Goal: Contribute content: Contribute content

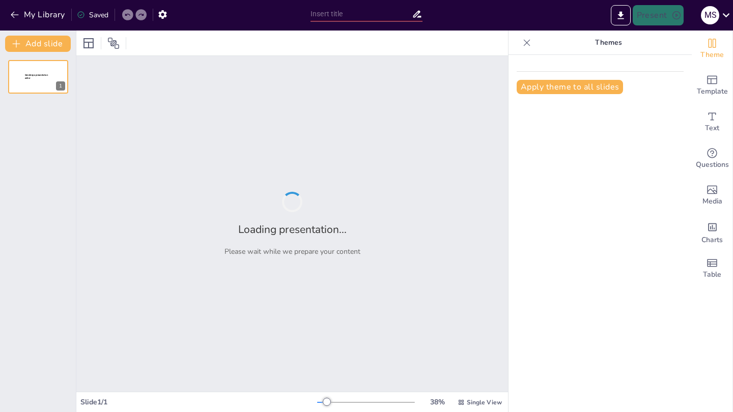
type input "The Role of CSR in Empowering Local Communities: Strategies and Impact"
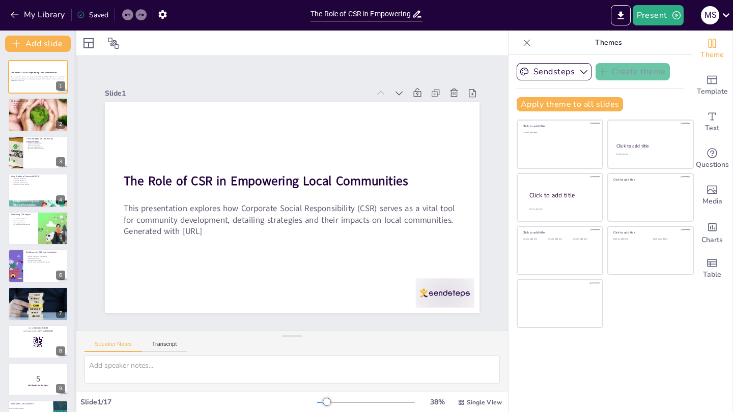
checkbox input "true"
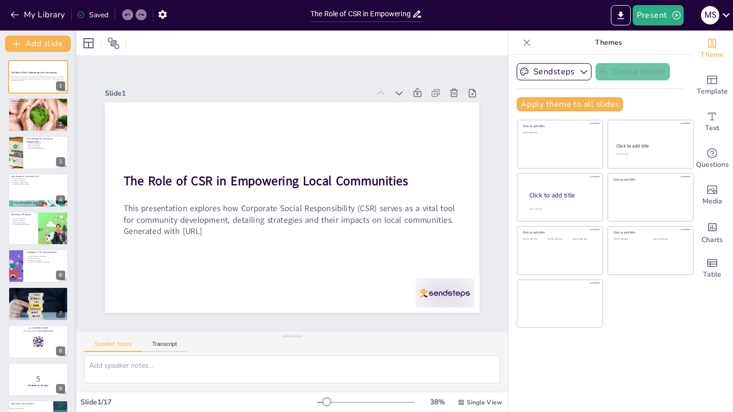
checkbox input "true"
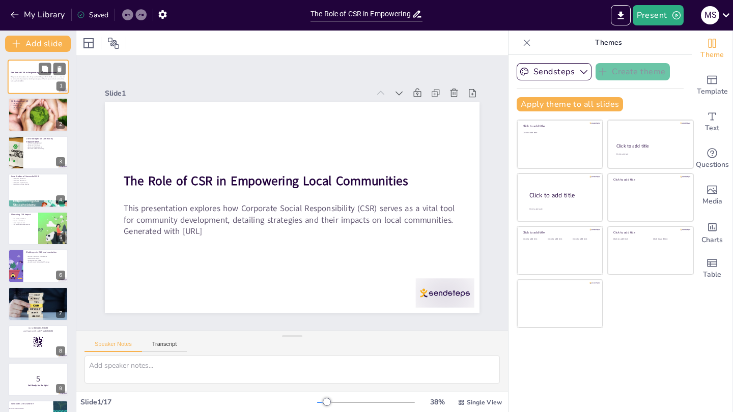
checkbox input "true"
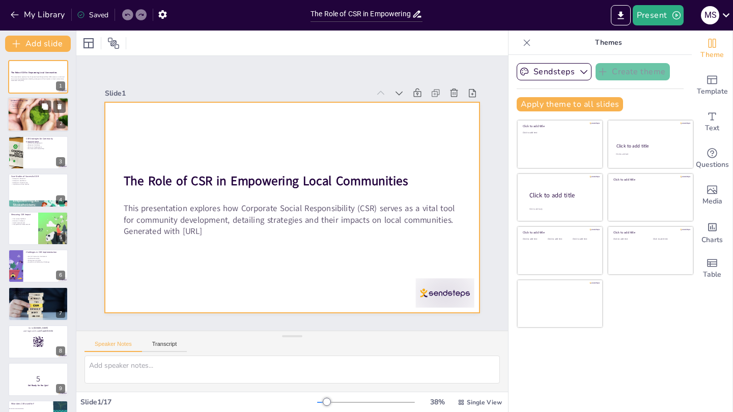
checkbox input "true"
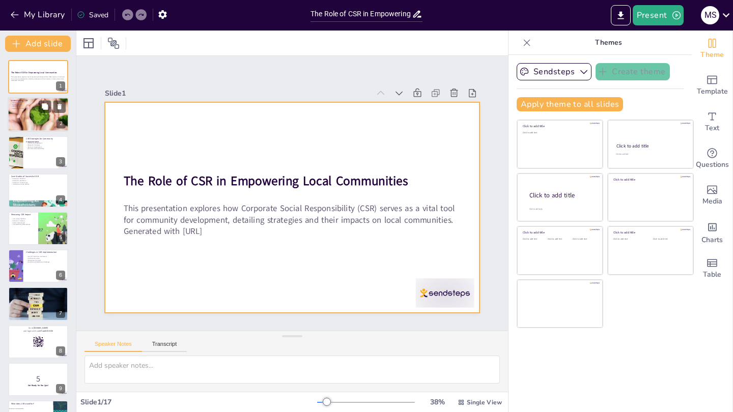
checkbox input "true"
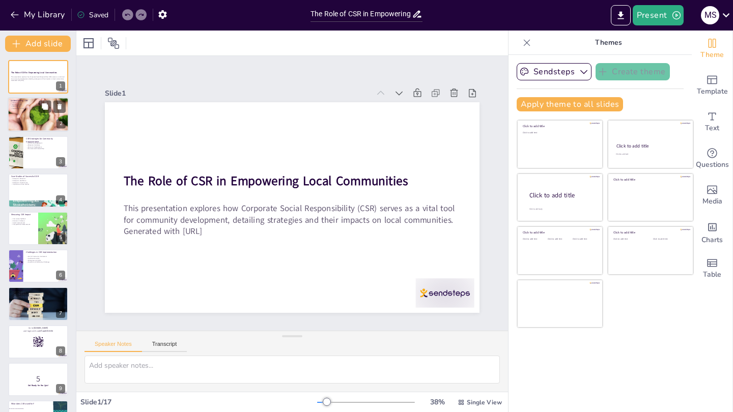
click at [34, 113] on div at bounding box center [38, 114] width 61 height 61
type textarea "Corporate Social Responsibility (CSR) is defined as the practice where business…"
checkbox input "true"
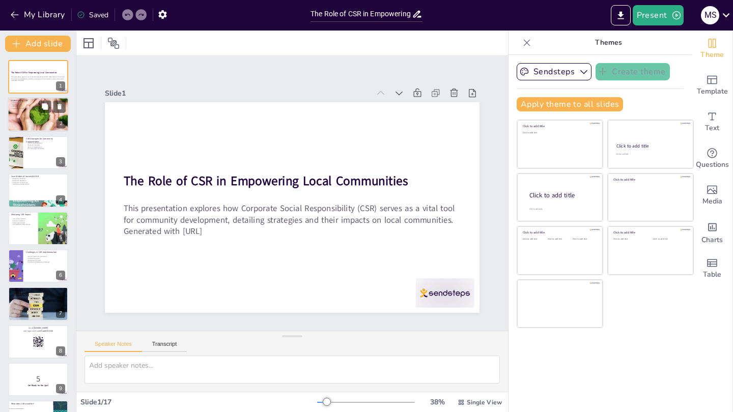
checkbox input "true"
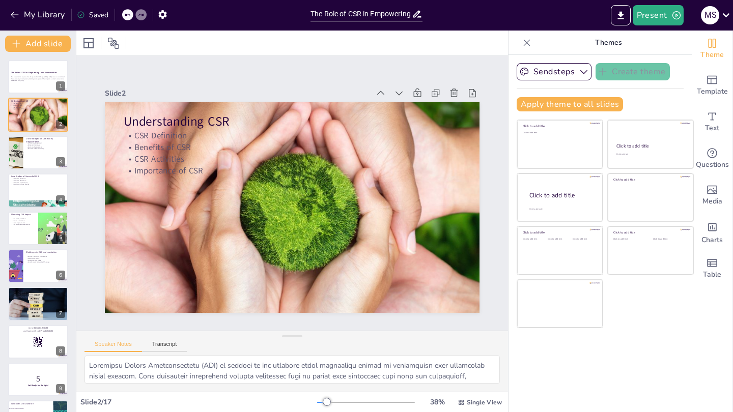
checkbox input "true"
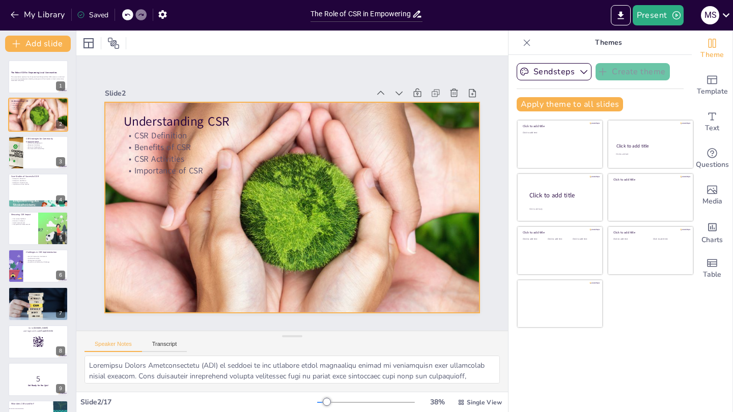
checkbox input "true"
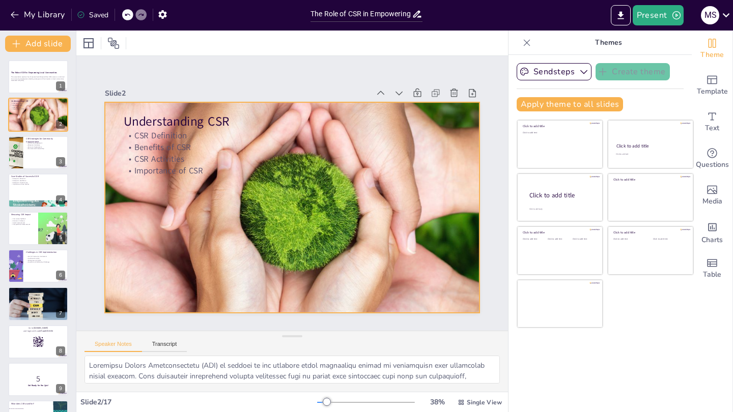
checkbox input "true"
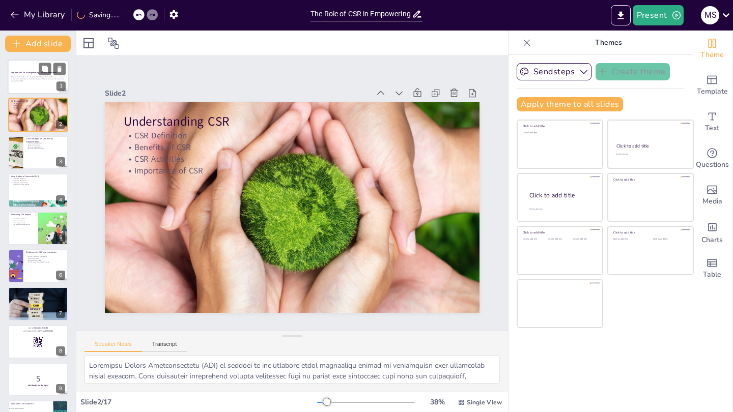
click at [51, 71] on div at bounding box center [52, 69] width 27 height 12
checkbox input "true"
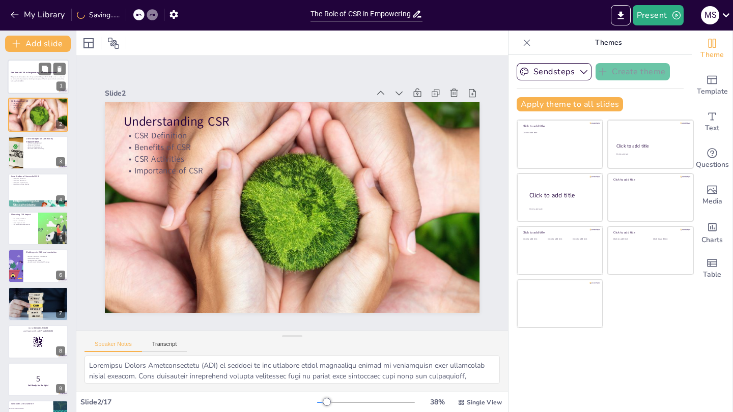
checkbox input "true"
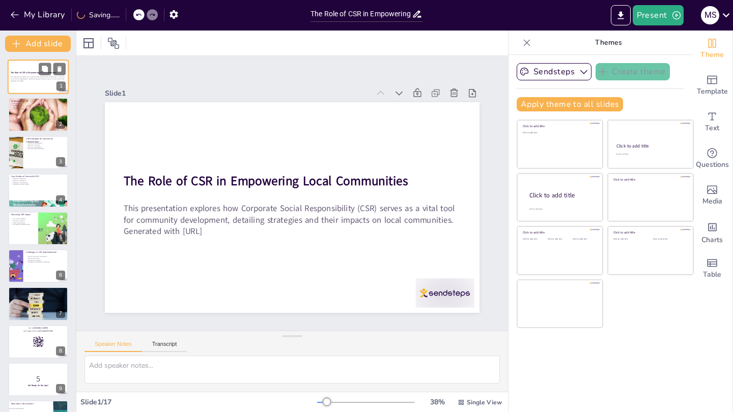
checkbox input "true"
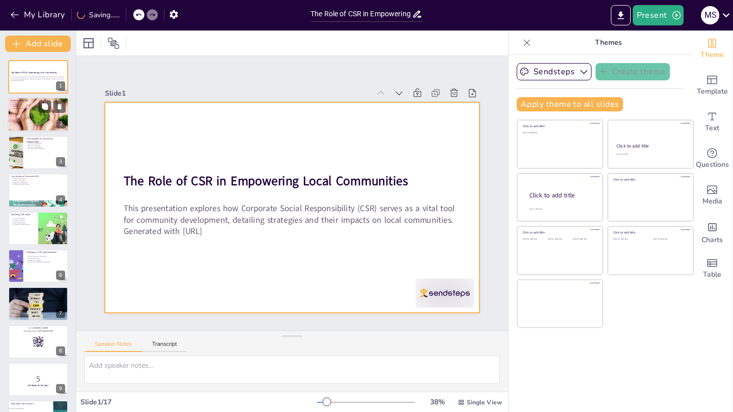
checkbox input "true"
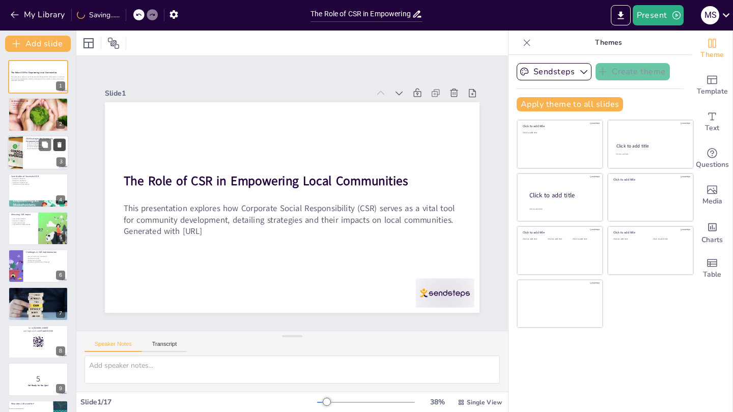
checkbox input "true"
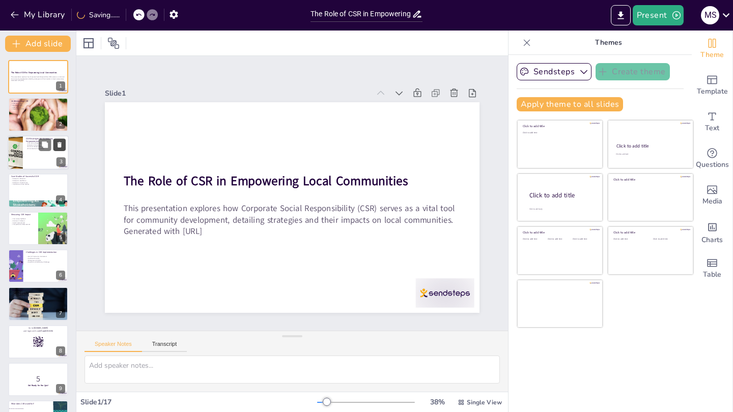
checkbox input "true"
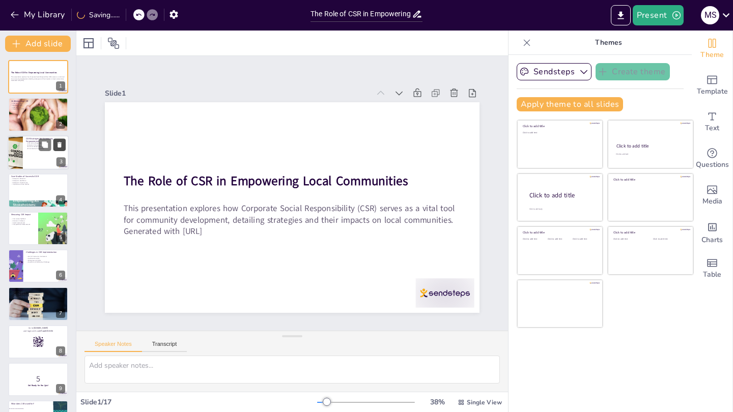
checkbox input "true"
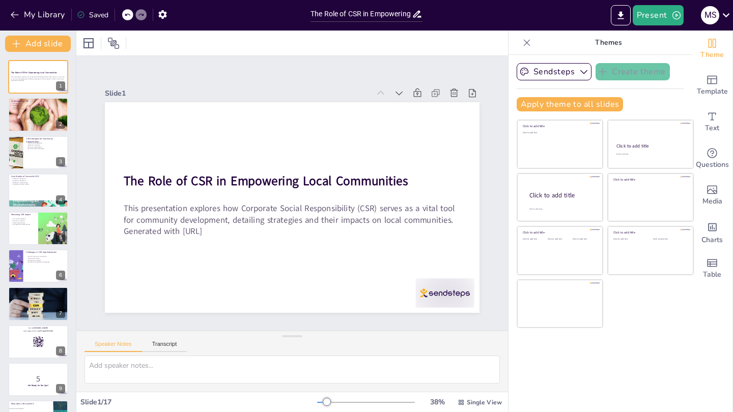
checkbox input "true"
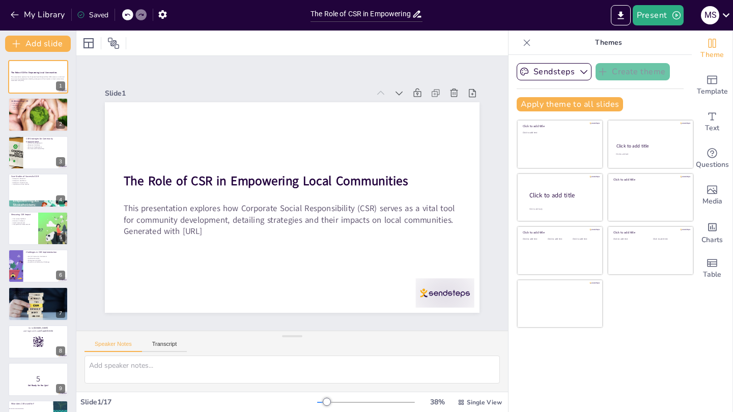
checkbox input "true"
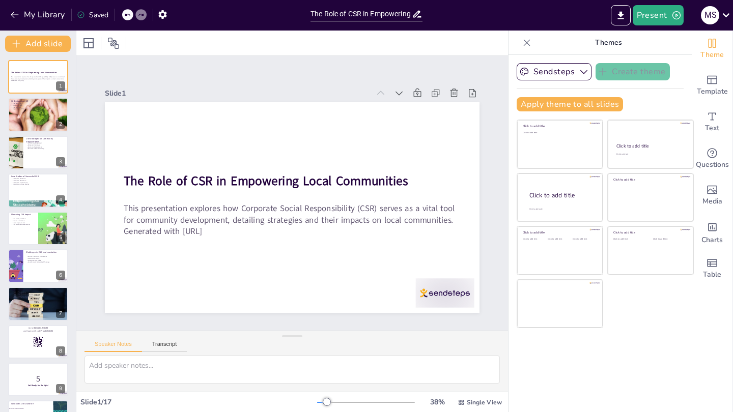
checkbox input "true"
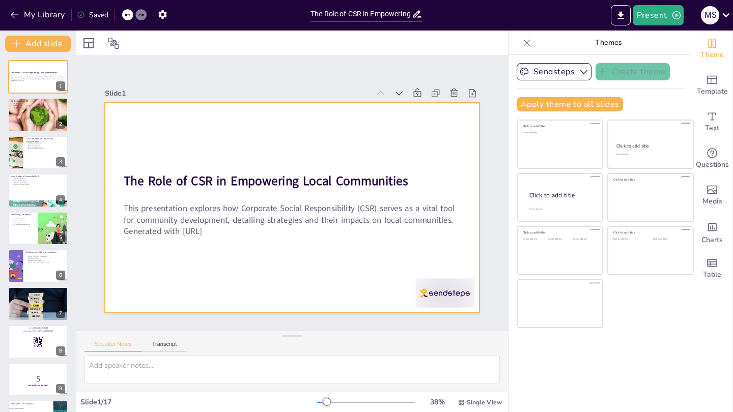
checkbox input "true"
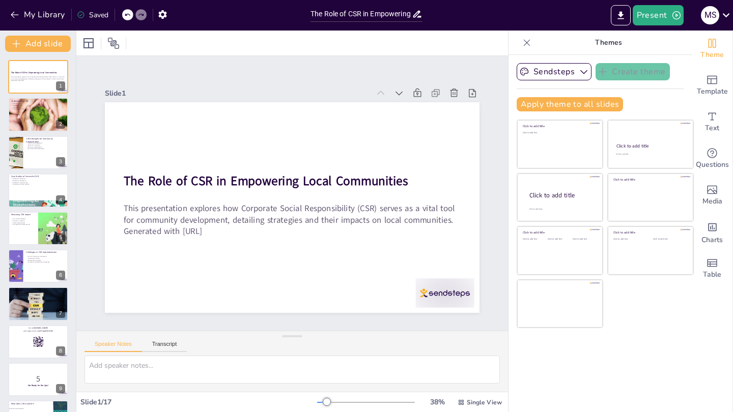
checkbox input "true"
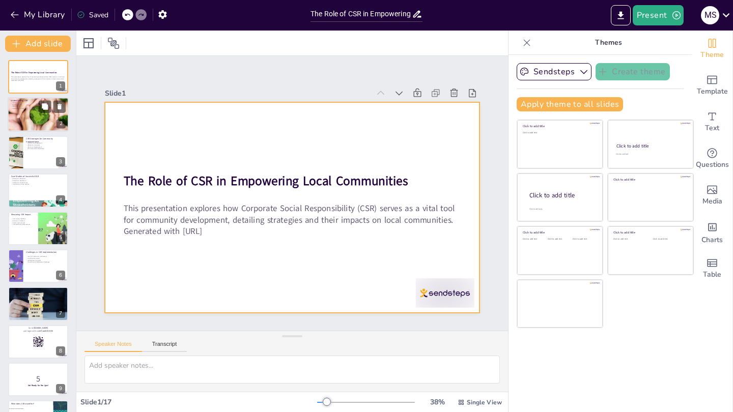
checkbox input "true"
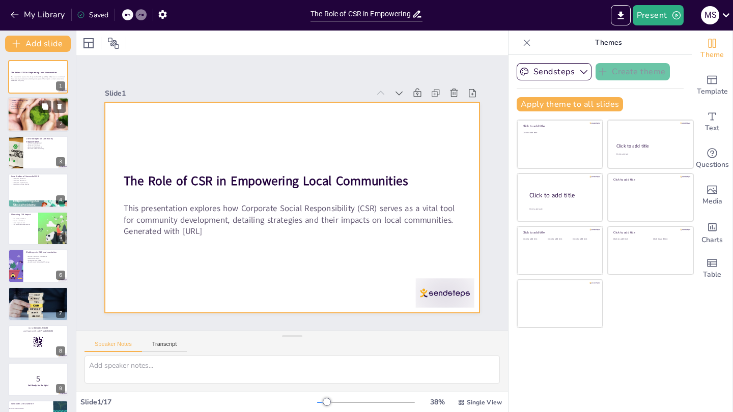
checkbox input "true"
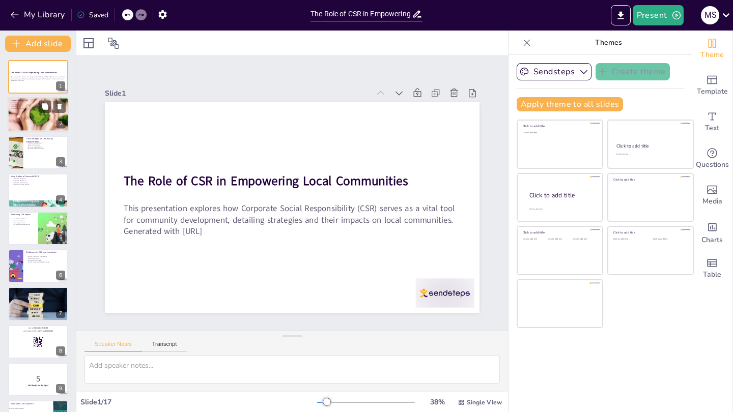
click at [32, 115] on div at bounding box center [38, 114] width 61 height 61
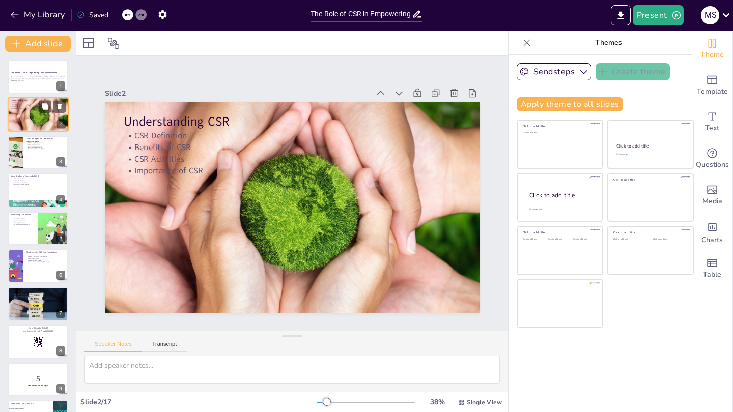
type textarea "Corporate Social Responsibility (CSR) is defined as the practice where business…"
checkbox input "true"
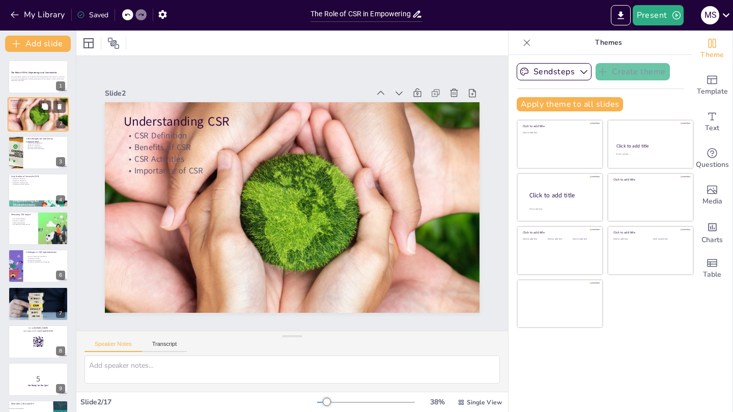
checkbox input "true"
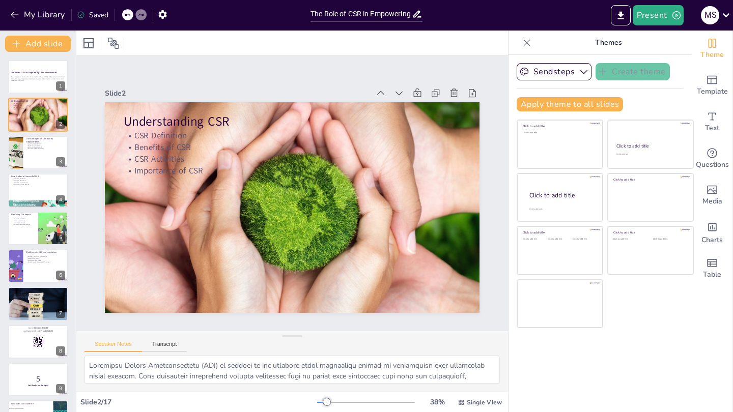
checkbox input "true"
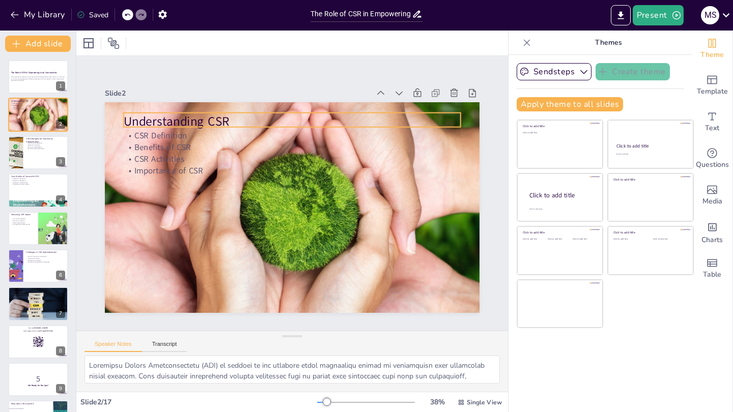
checkbox input "true"
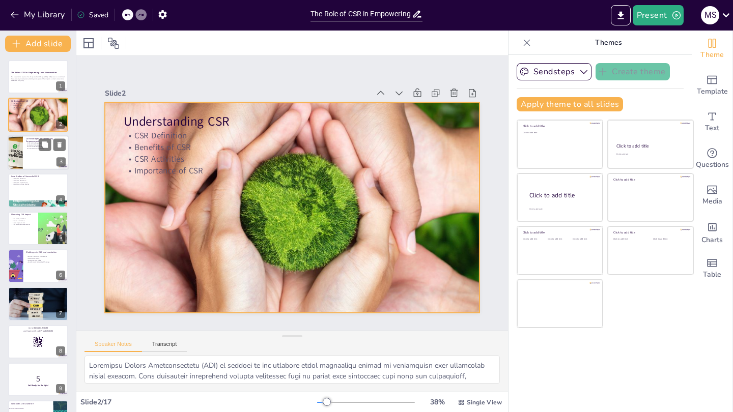
checkbox input "true"
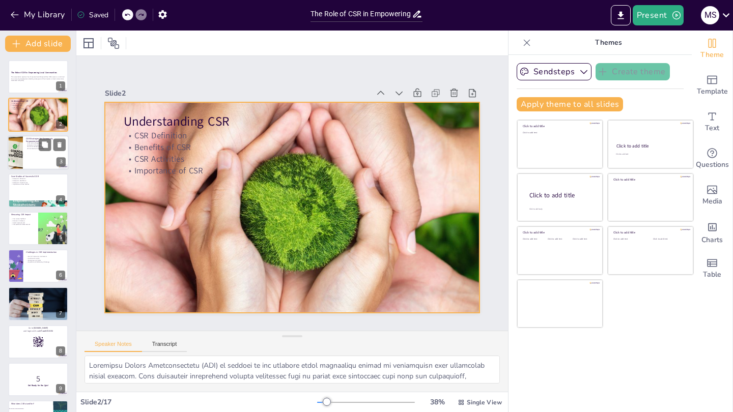
checkbox input "true"
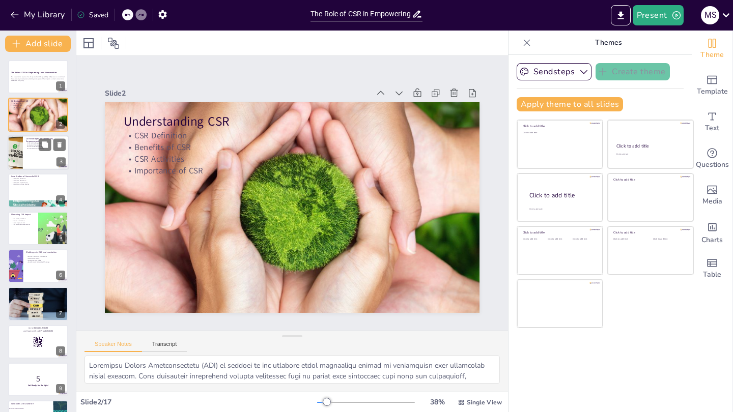
click at [21, 160] on div at bounding box center [15, 152] width 61 height 35
type textarea "Community engagement is crucial for successful CSR initiatives. By involving co…"
checkbox input "true"
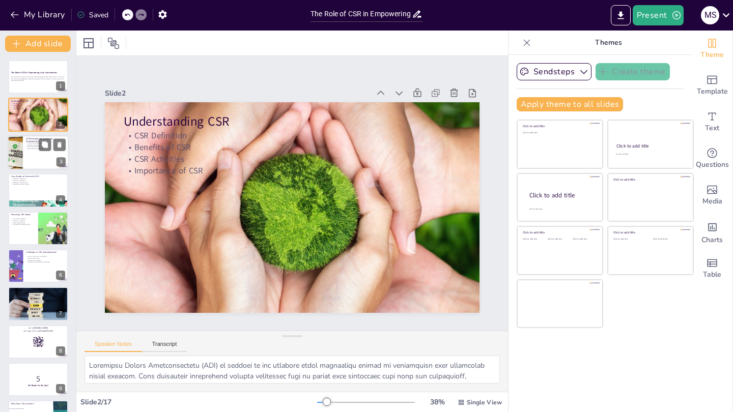
checkbox input "true"
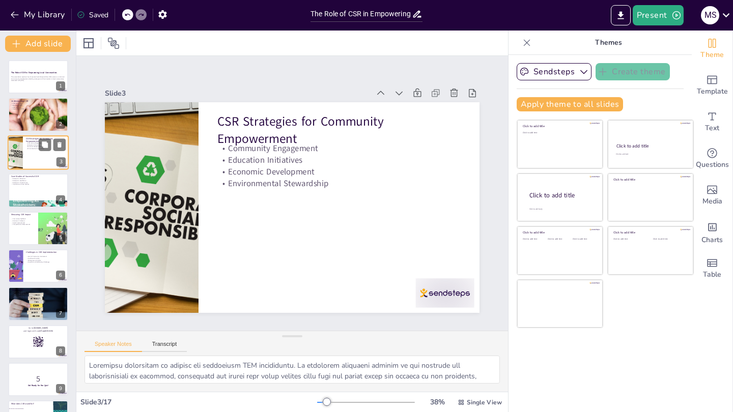
checkbox input "true"
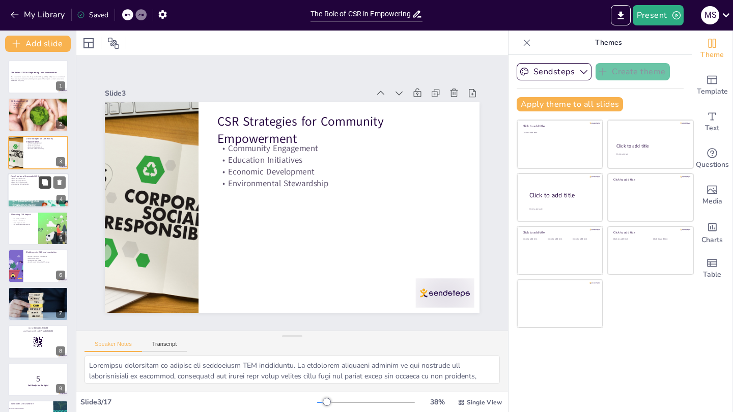
click at [45, 186] on button at bounding box center [45, 183] width 12 height 12
type textarea "The technology firm's investment in local education is a prime example of how C…"
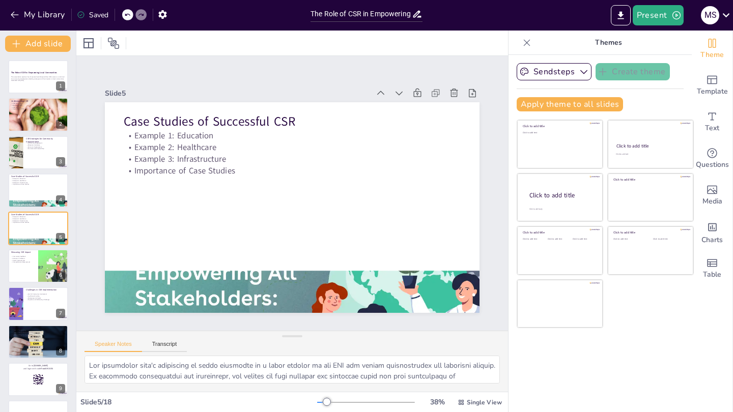
checkbox input "true"
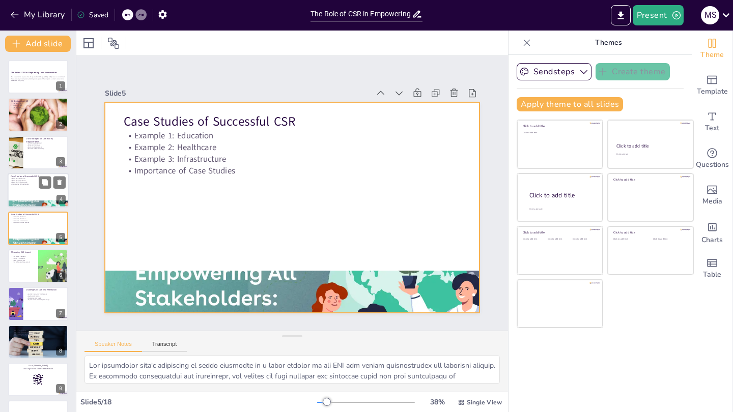
checkbox input "true"
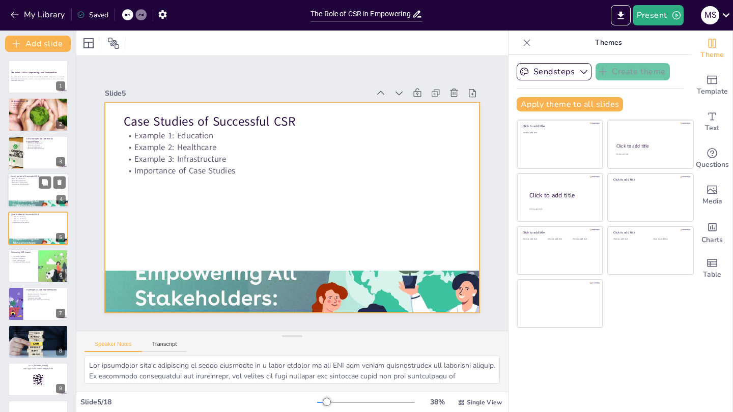
checkbox input "true"
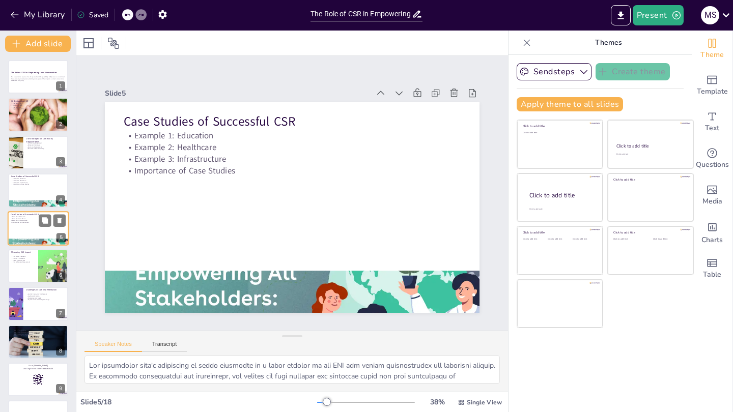
checkbox input "true"
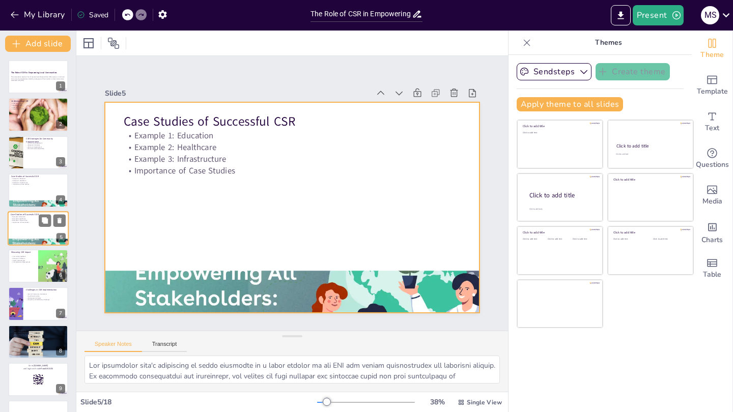
checkbox input "true"
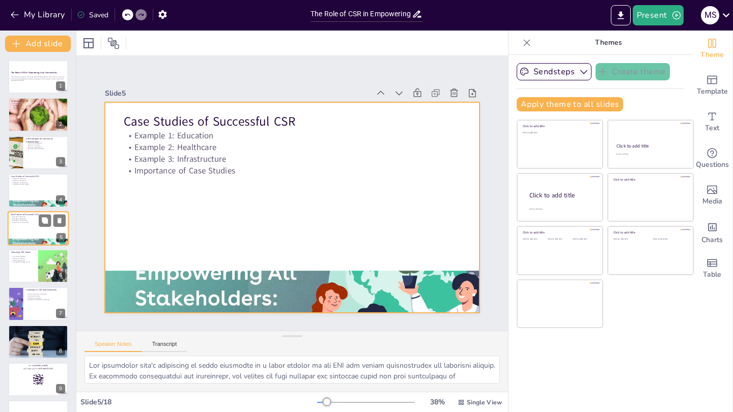
checkbox input "true"
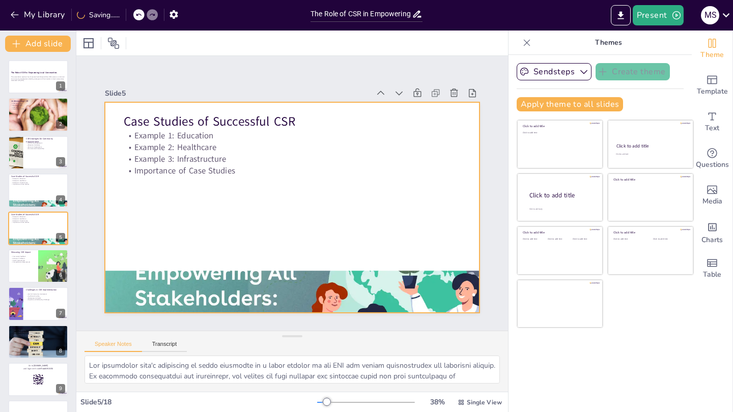
checkbox input "true"
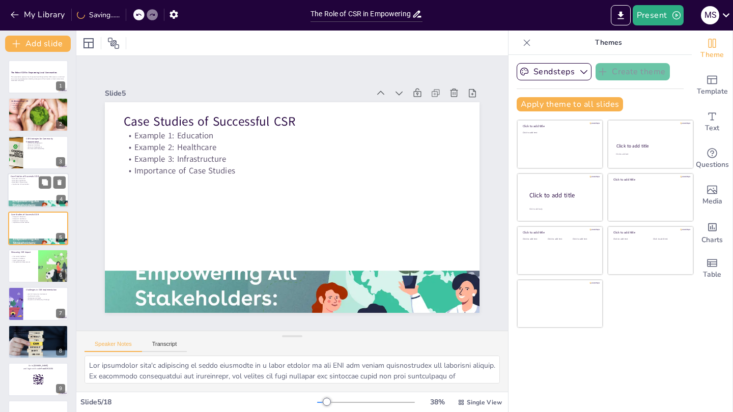
checkbox input "true"
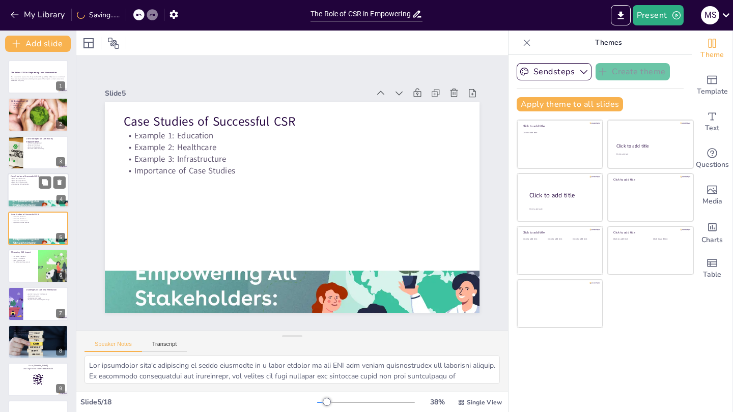
checkbox input "true"
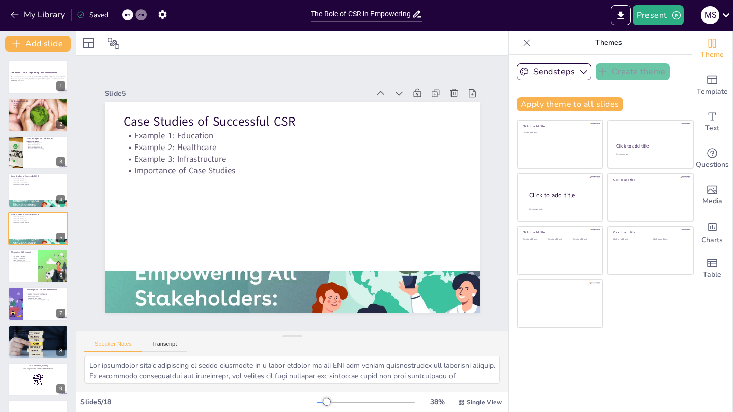
checkbox input "true"
click at [22, 345] on div at bounding box center [38, 342] width 72 height 35
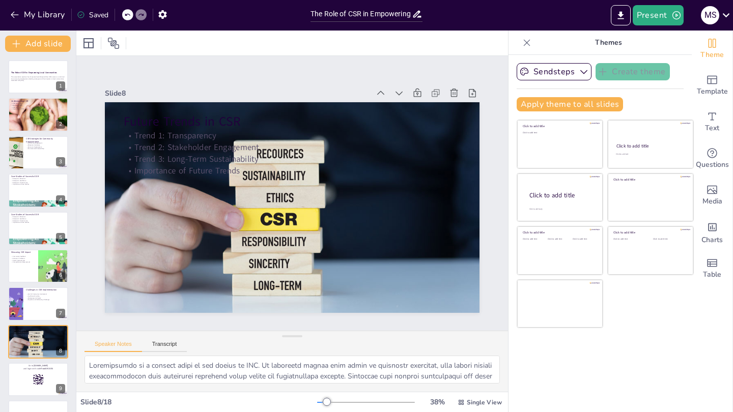
scroll to position [109, 0]
